Goal: Obtain resource: Obtain resource

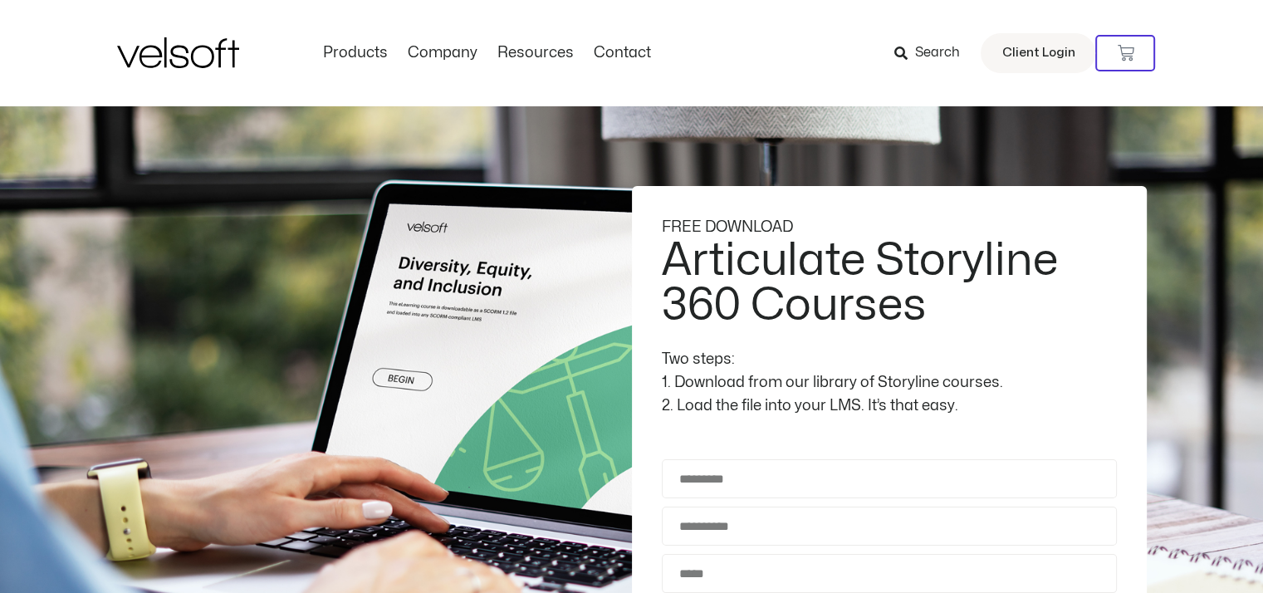
click at [766, 371] on div "1. Download from our library of Storyline courses." at bounding box center [889, 382] width 455 height 23
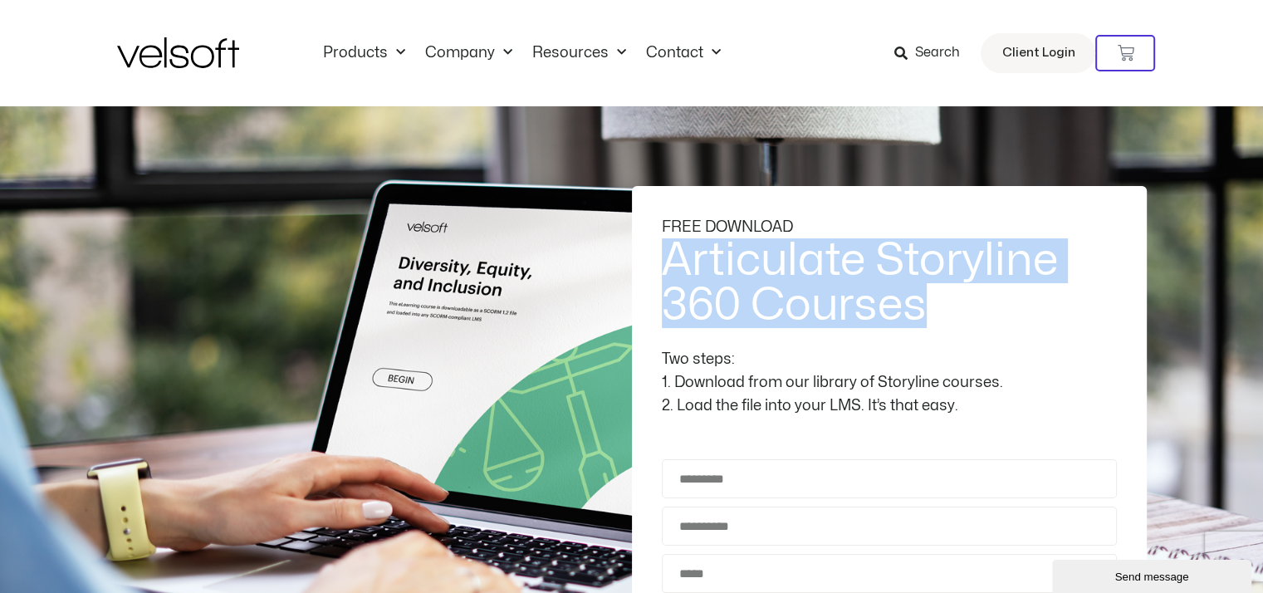
drag, startPoint x: 927, startPoint y: 310, endPoint x: 664, endPoint y: 257, distance: 267.8
click at [664, 257] on h2 "Articulate Storyline 360 Courses" at bounding box center [887, 283] width 451 height 90
copy h2 "Articulate Storyline 360 Courses"
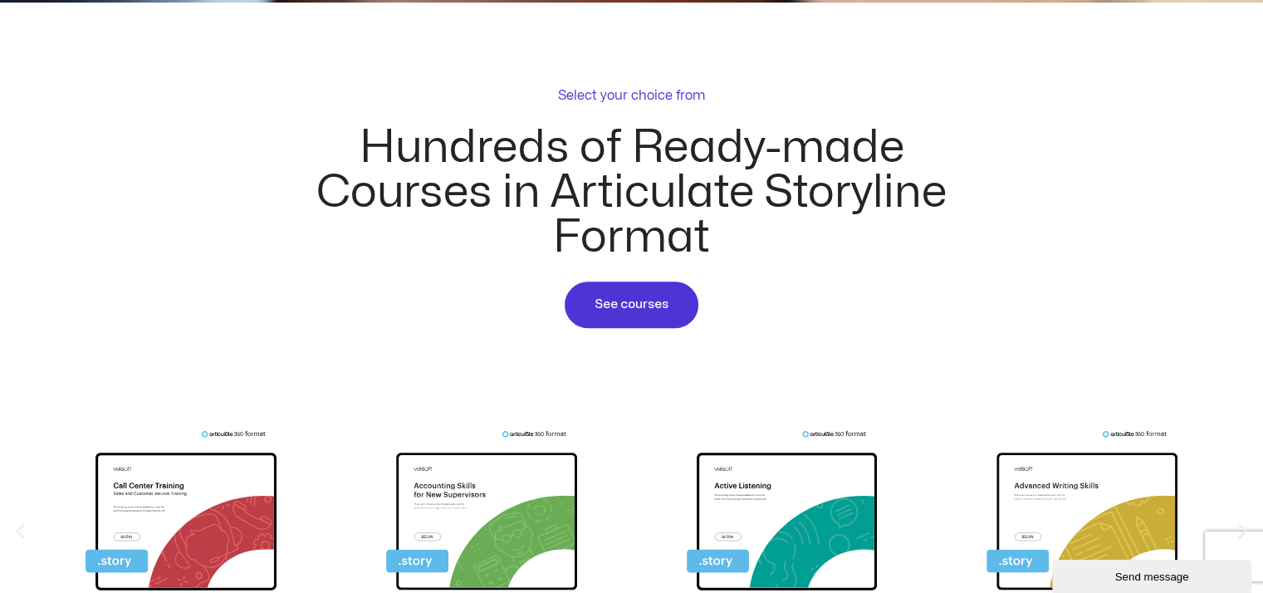
scroll to position [914, 0]
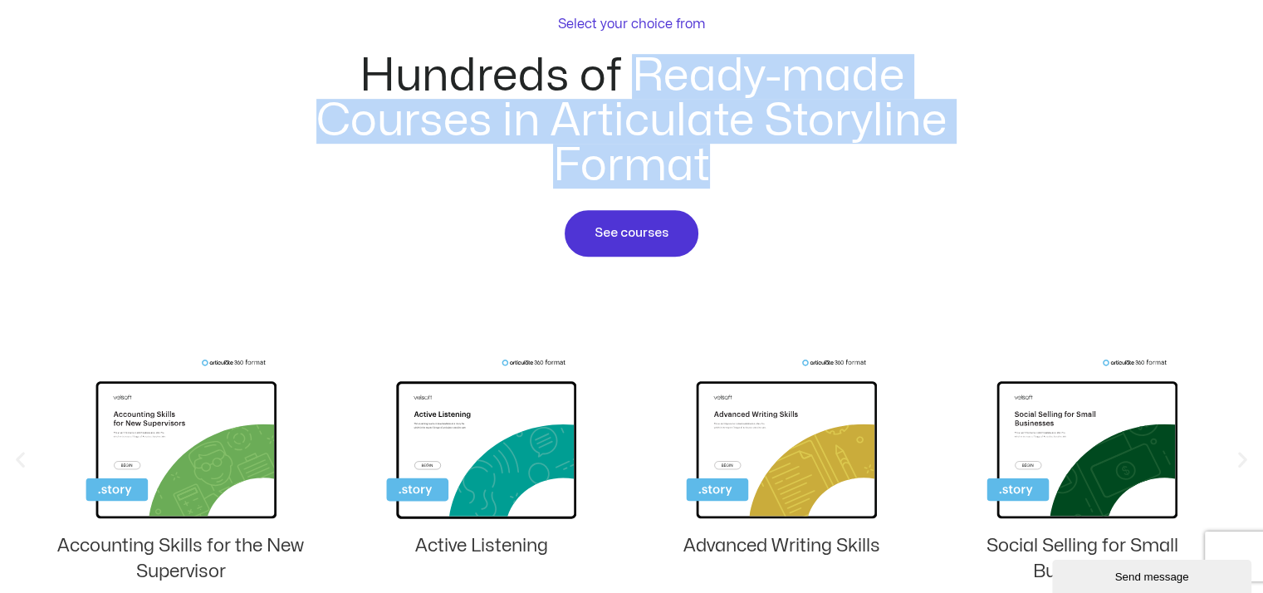
drag, startPoint x: 638, startPoint y: 62, endPoint x: 943, endPoint y: 194, distance: 332.6
click at [943, 194] on div "Hundreds of Ready-made Courses in Articulate Storyline Format" at bounding box center [632, 131] width 722 height 154
copy h2 "Ready-made Courses in Articulate Storyline Format"
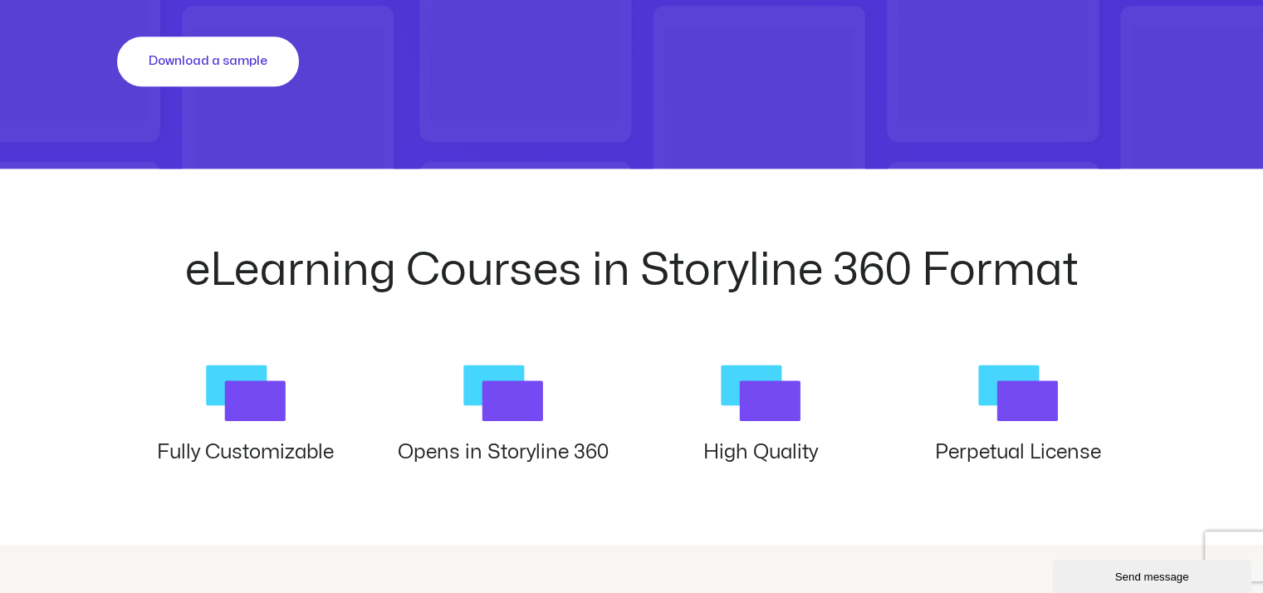
scroll to position [2076, 0]
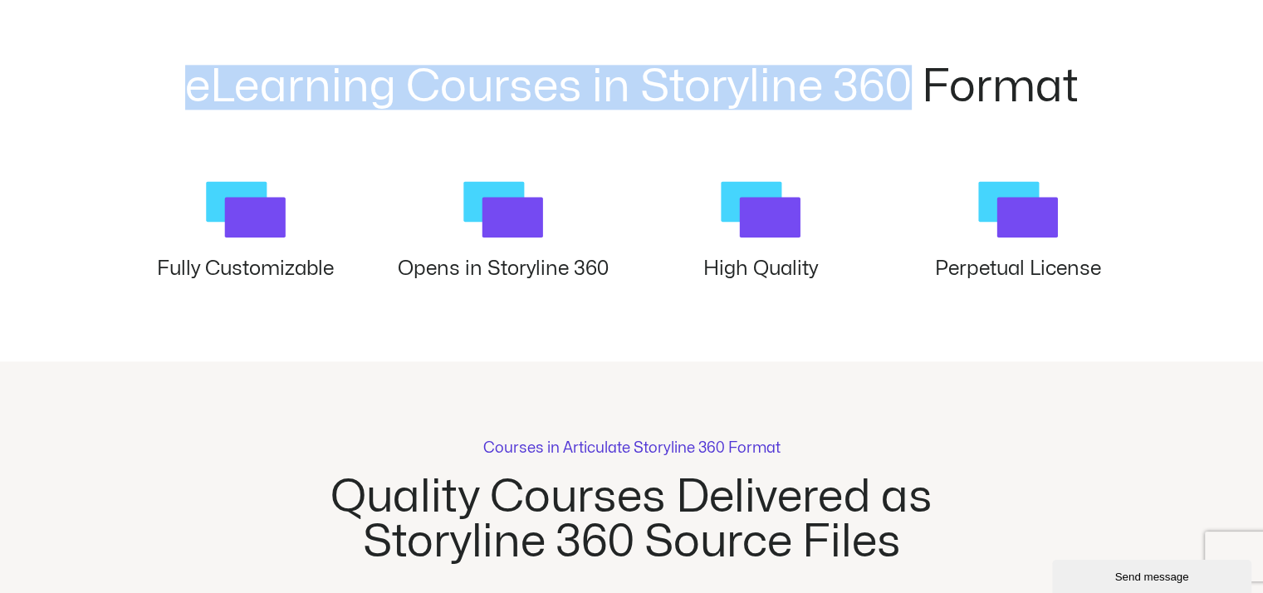
drag, startPoint x: 174, startPoint y: 76, endPoint x: 915, endPoint y: 99, distance: 742.0
click at [915, 99] on h2 "eLearning Courses in Storyline 360 Format" at bounding box center [632, 87] width 1030 height 45
copy h2 "eLearning Courses in Storyline 360"
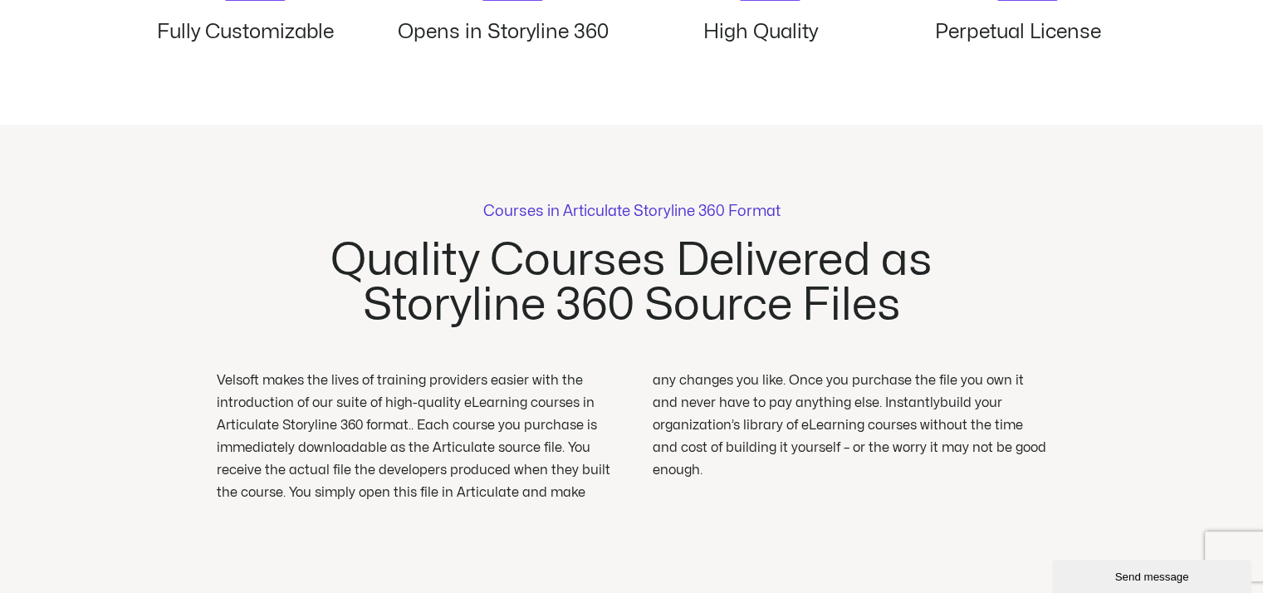
scroll to position [2534, 0]
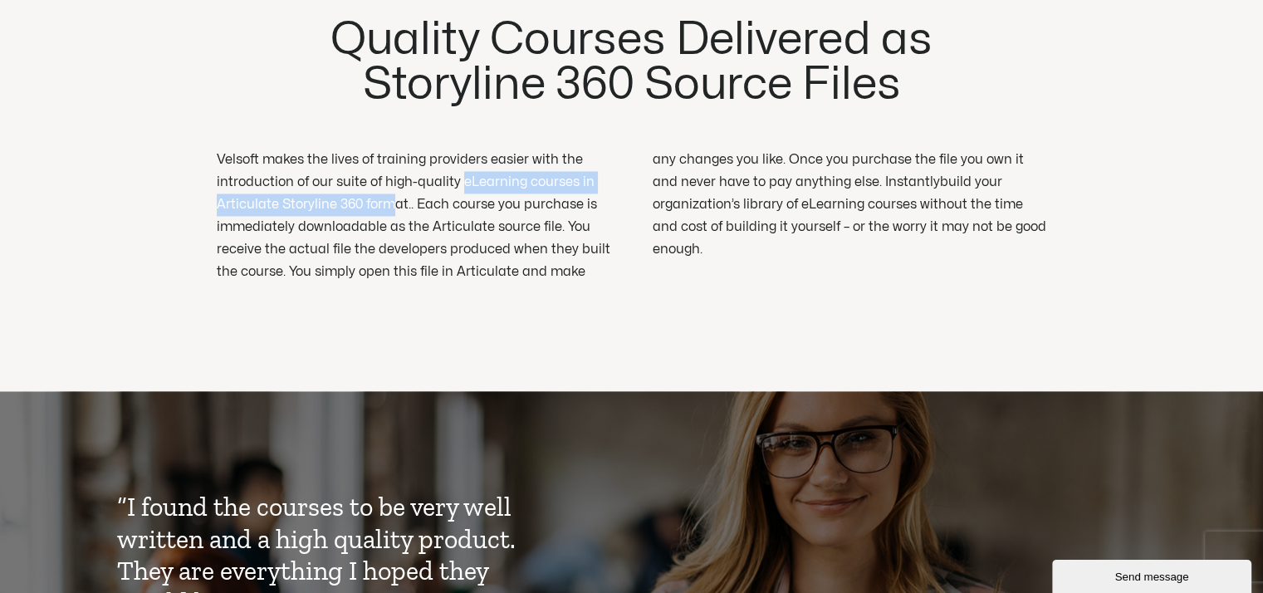
drag, startPoint x: 458, startPoint y: 176, endPoint x: 387, endPoint y: 194, distance: 73.5
click at [387, 194] on p "Velsoft makes the lives of training providers easier with the introduction of o…" at bounding box center [632, 216] width 831 height 135
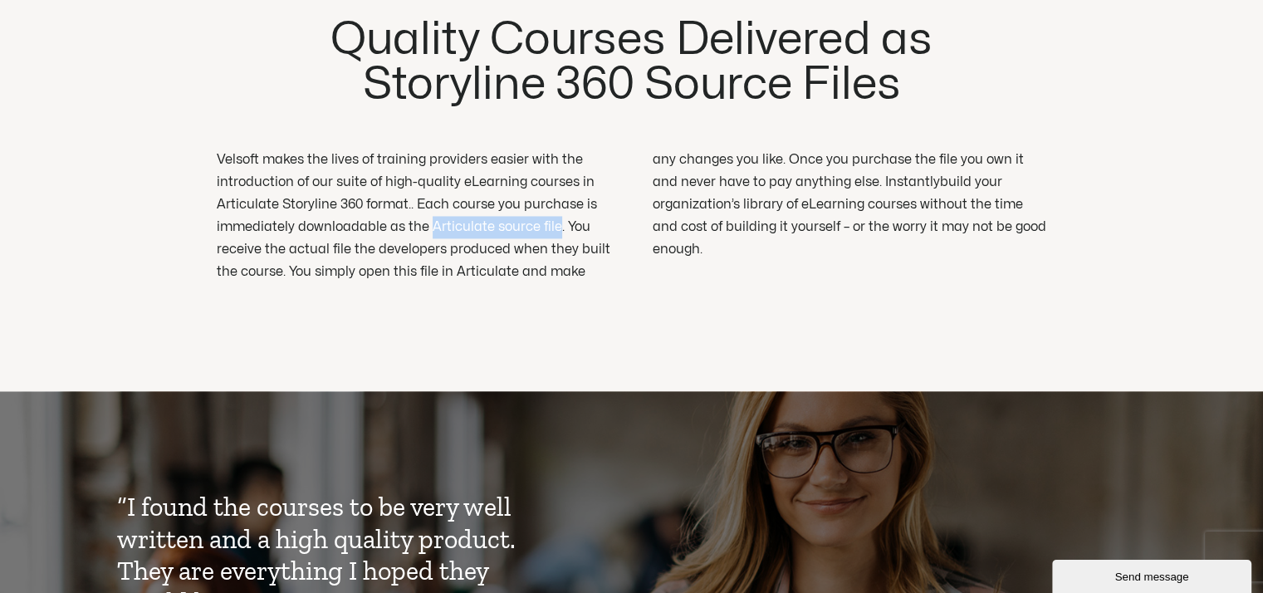
drag, startPoint x: 429, startPoint y: 226, endPoint x: 554, endPoint y: 222, distance: 125.5
click at [554, 222] on p "Velsoft makes the lives of training providers easier with the introduction of o…" at bounding box center [632, 216] width 831 height 135
copy p "Articulate source file"
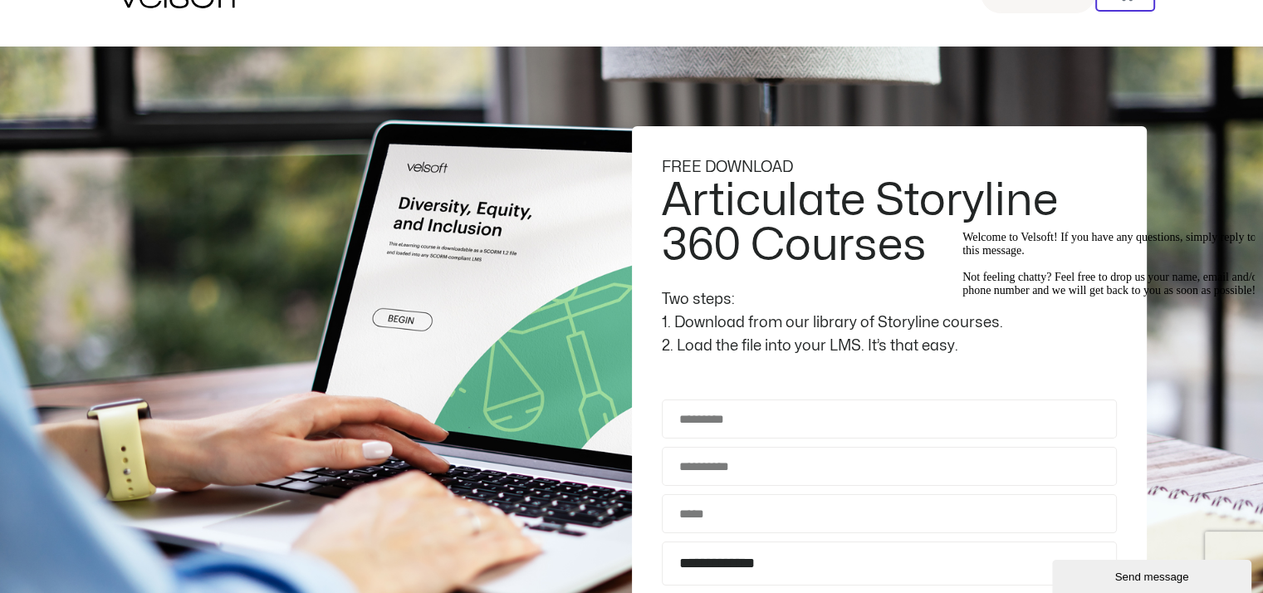
scroll to position [0, 0]
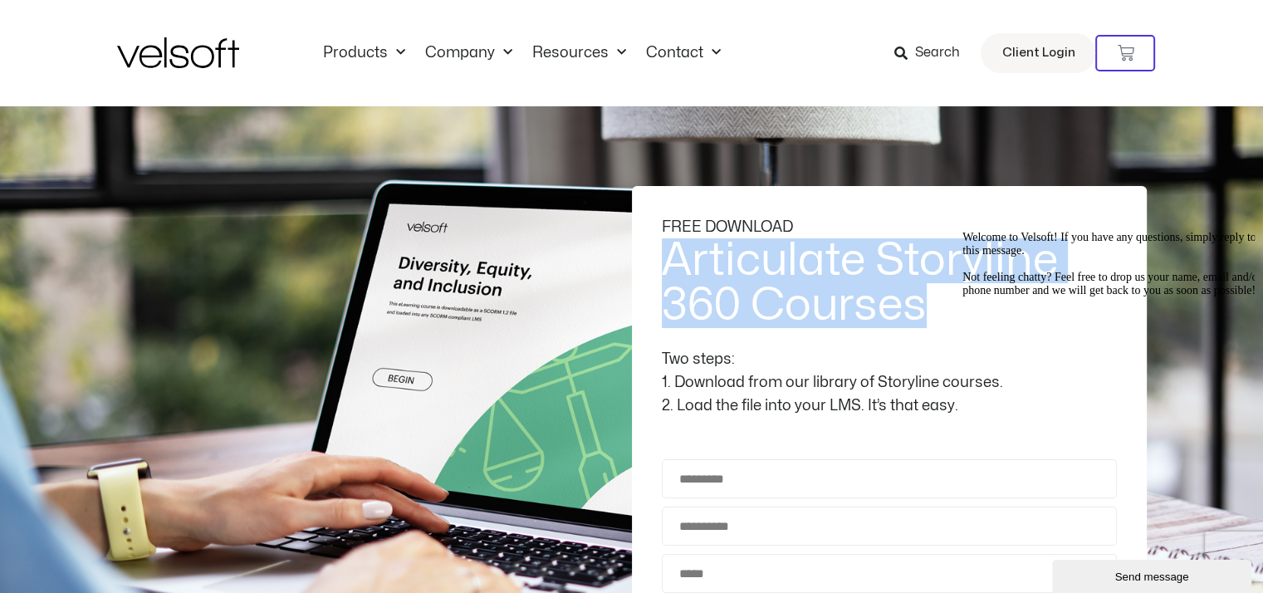
drag, startPoint x: 934, startPoint y: 301, endPoint x: 669, endPoint y: 260, distance: 268.9
click at [669, 260] on h2 "Articulate Storyline 360 Courses" at bounding box center [887, 283] width 451 height 90
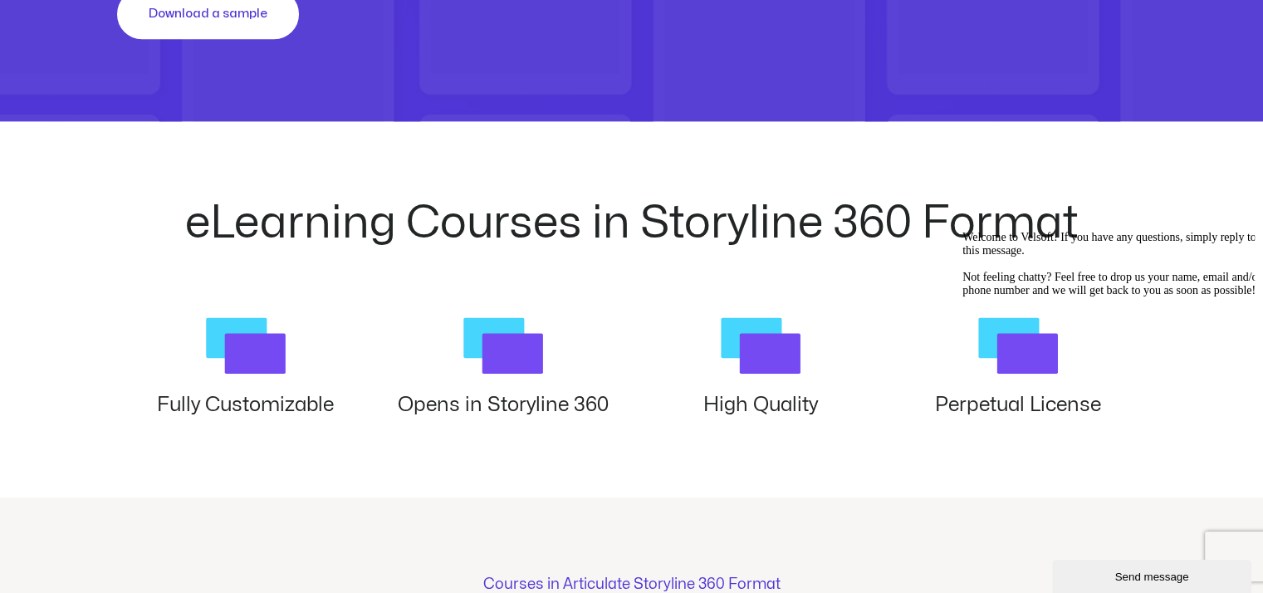
scroll to position [2076, 0]
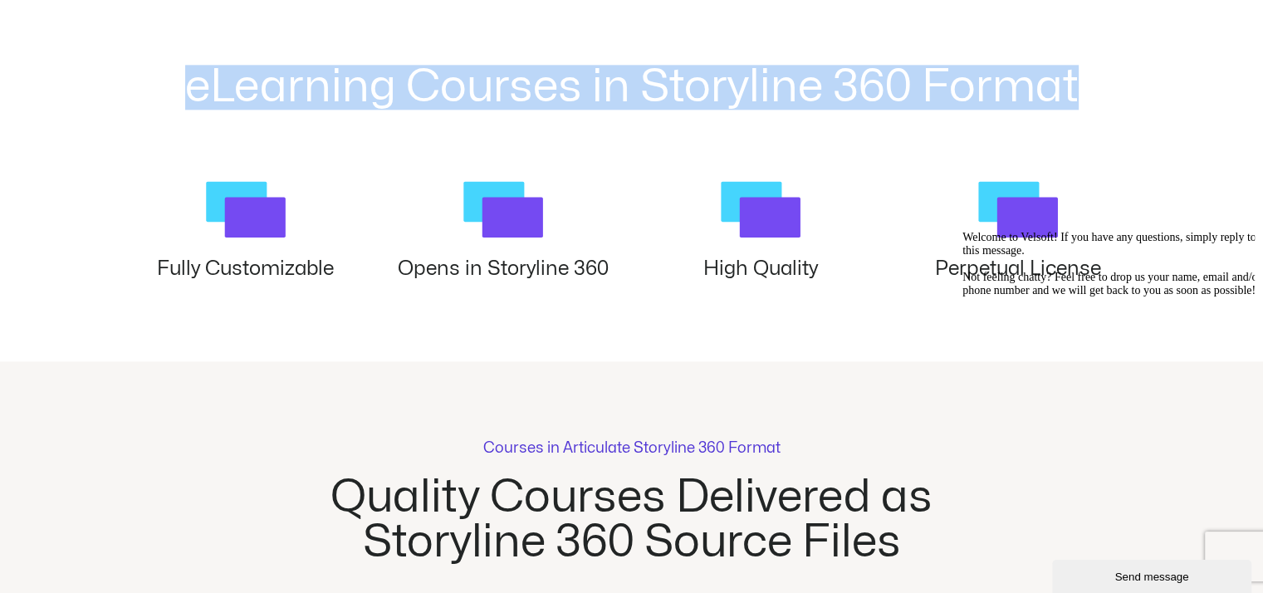
drag, startPoint x: 1090, startPoint y: 88, endPoint x: 185, endPoint y: 141, distance: 906.0
click at [185, 141] on div "eLearning Courses in Storyline 360 Format" at bounding box center [632, 117] width 1030 height 105
copy h2 "eLearning Courses in Storyline 360 Format"
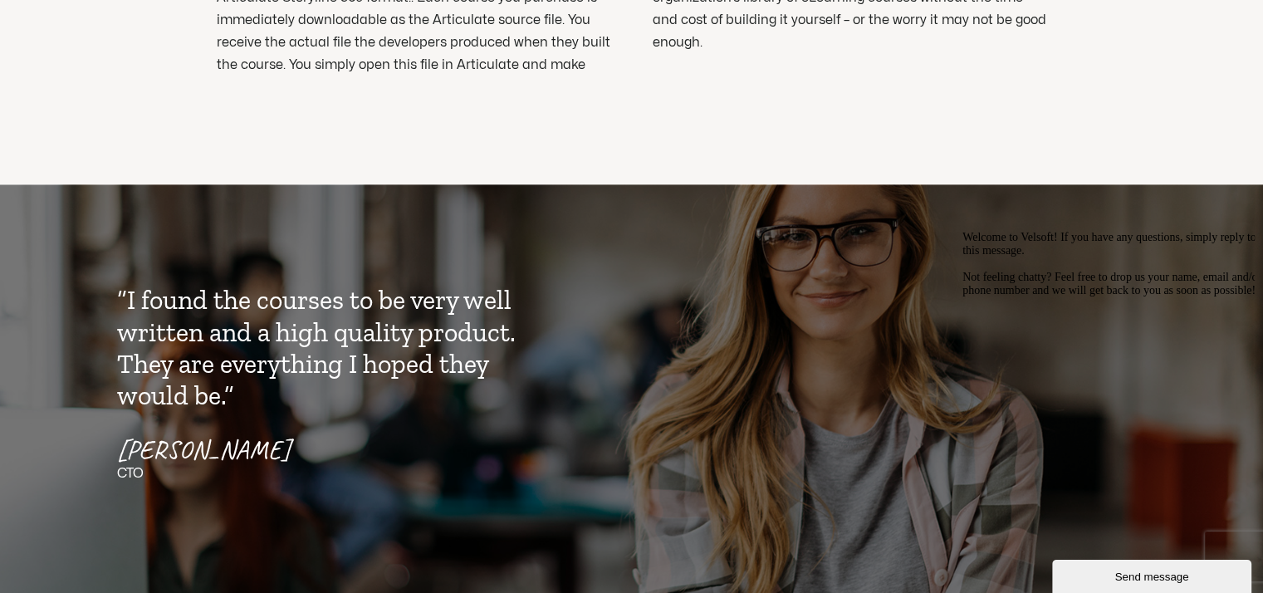
scroll to position [2242, 0]
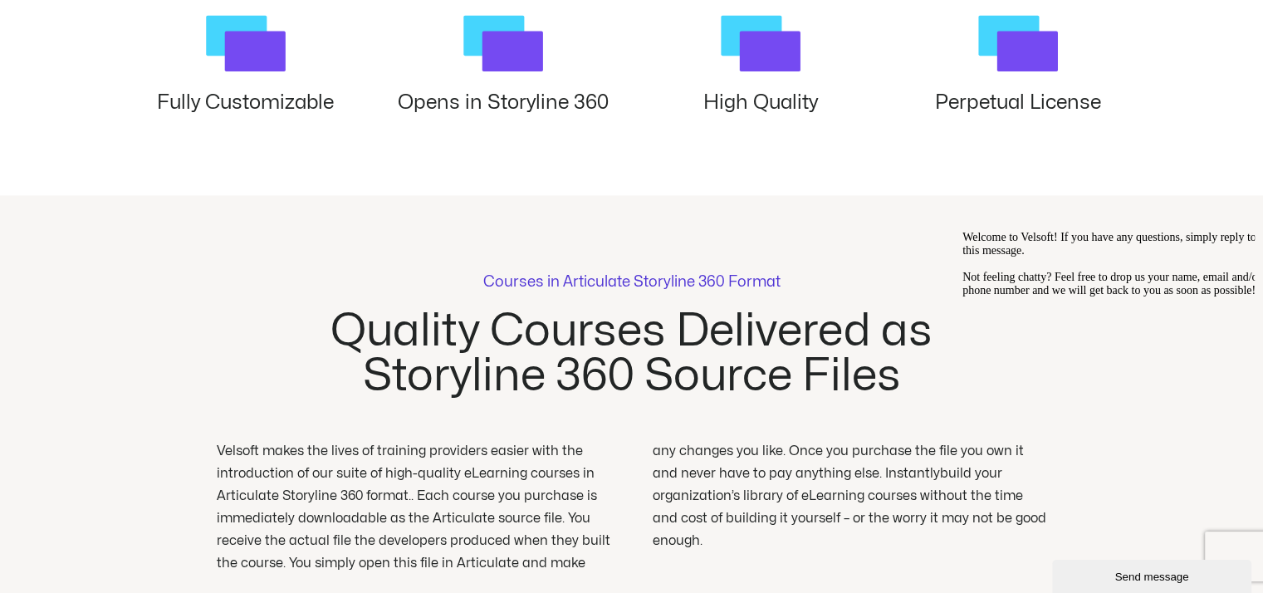
click at [697, 287] on p "Courses in Articulate Storyline 360 Format" at bounding box center [631, 282] width 297 height 15
